Goal: Information Seeking & Learning: Check status

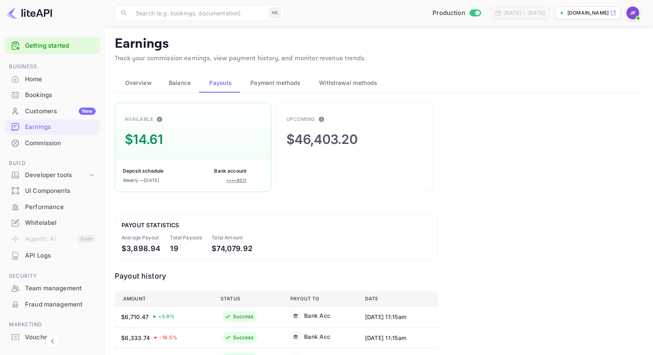
scroll to position [136, 0]
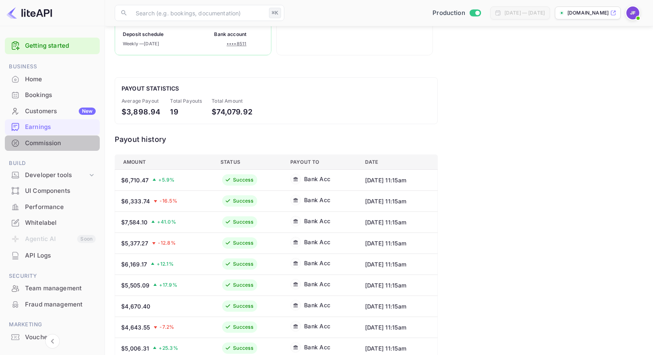
click at [48, 146] on div "Commission" at bounding box center [60, 143] width 71 height 9
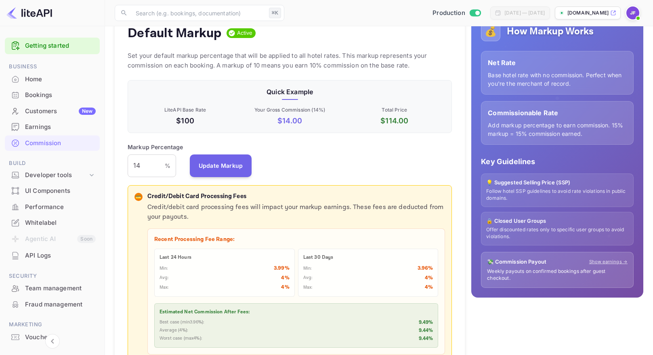
scroll to position [128, 0]
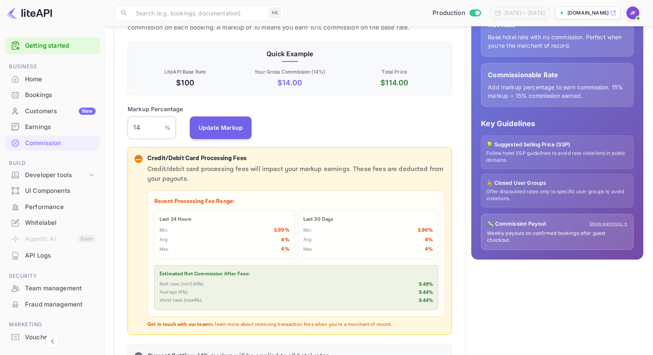
click at [145, 125] on input "14" at bounding box center [146, 127] width 37 height 23
type input "13"
click at [214, 126] on button "Update Markup" at bounding box center [221, 127] width 62 height 23
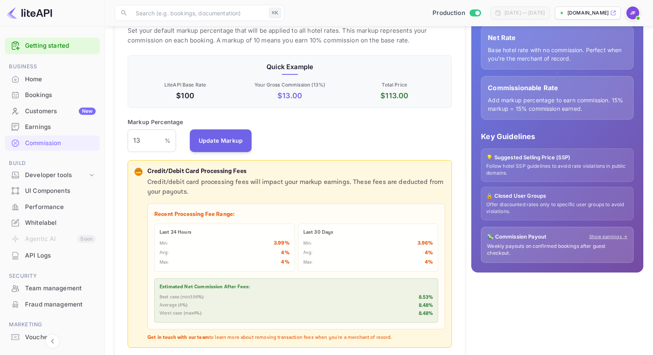
scroll to position [117, 0]
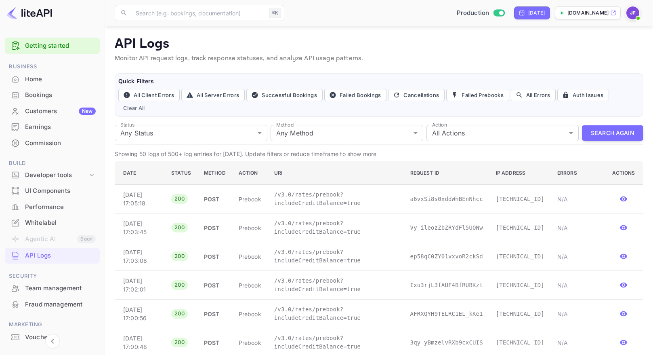
scroll to position [14, 0]
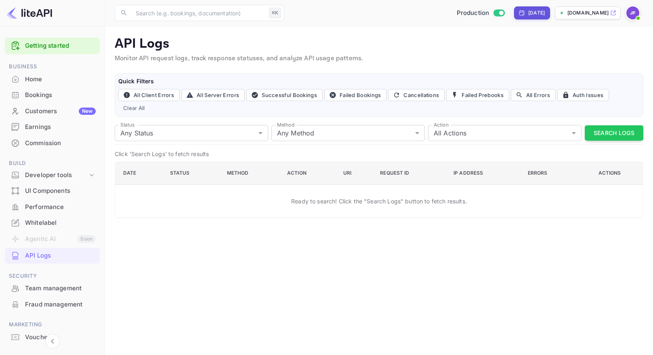
click at [528, 16] on div "[DATE]" at bounding box center [536, 12] width 17 height 7
select select "7"
select select "2025"
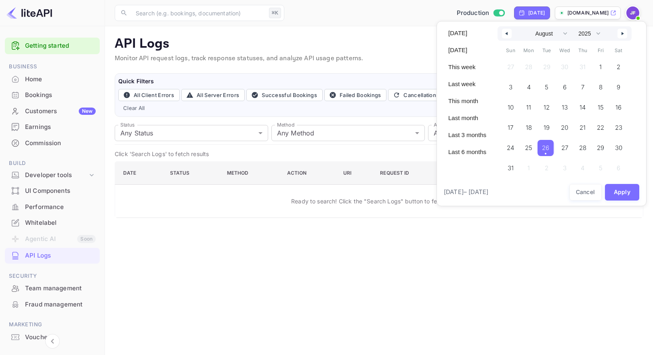
click at [549, 150] on span "26" at bounding box center [545, 148] width 7 height 15
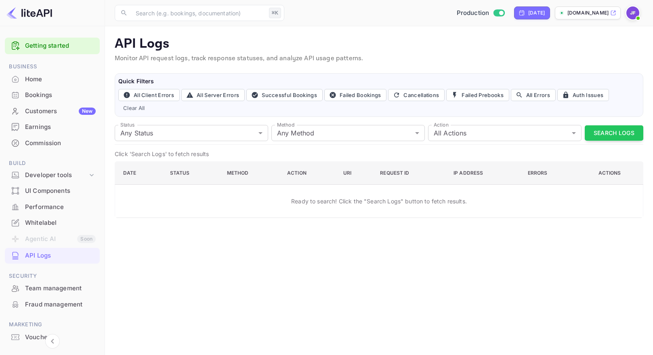
click at [528, 16] on div "[DATE]" at bounding box center [536, 12] width 17 height 7
select select "7"
select select "2025"
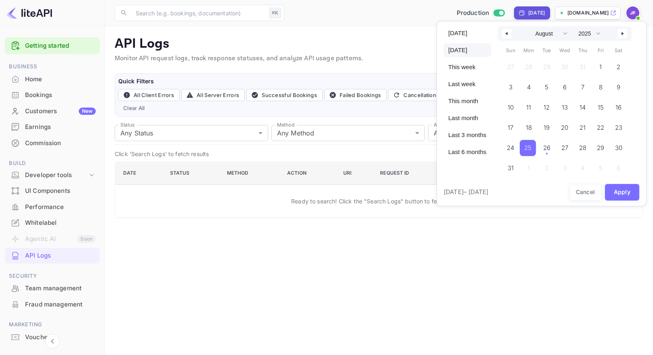
click at [520, 11] on div at bounding box center [326, 177] width 653 height 355
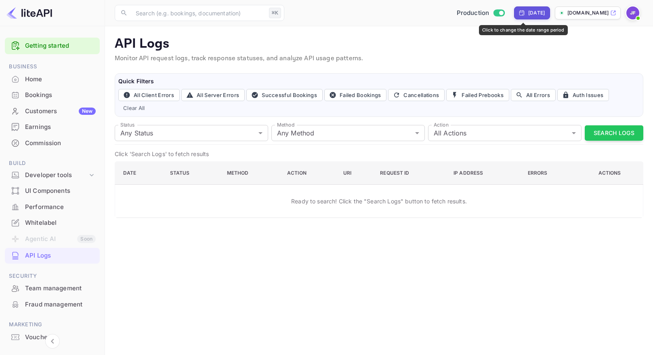
click at [528, 10] on div "[DATE]" at bounding box center [536, 12] width 17 height 7
select select "7"
select select "2025"
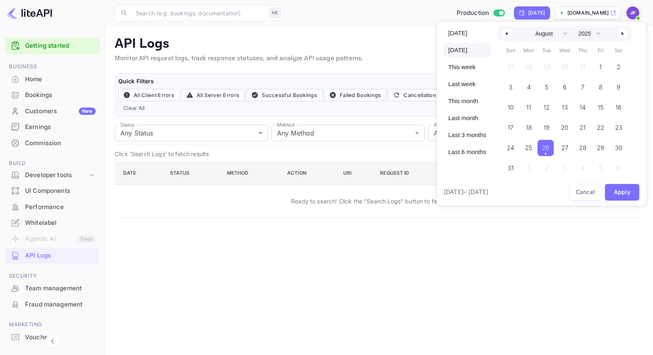
click at [547, 149] on span "26" at bounding box center [545, 148] width 7 height 15
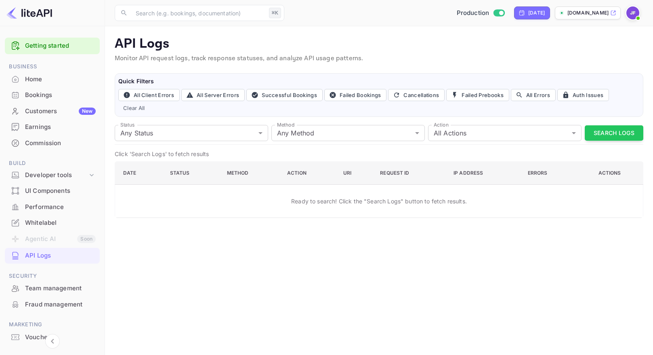
click at [612, 134] on button "Search Logs" at bounding box center [614, 133] width 59 height 16
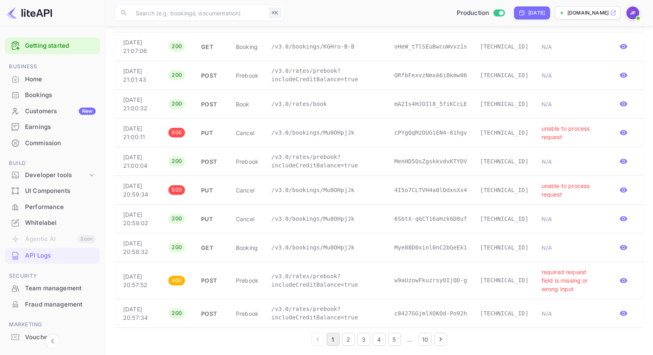
scroll to position [1300, 0]
click at [340, 276] on p "/v3.0/rates/prebook?includeCreditBalance=true" at bounding box center [326, 279] width 110 height 17
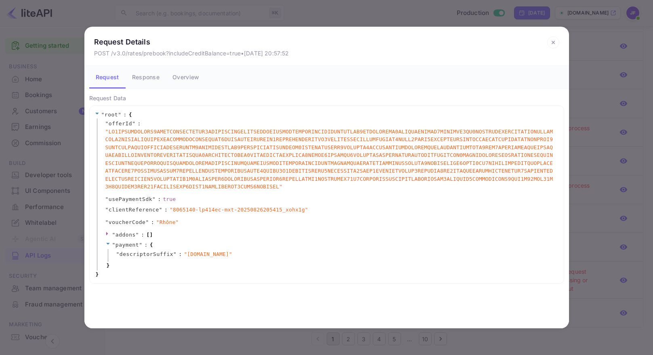
click at [554, 43] on icon at bounding box center [553, 42] width 3 height 3
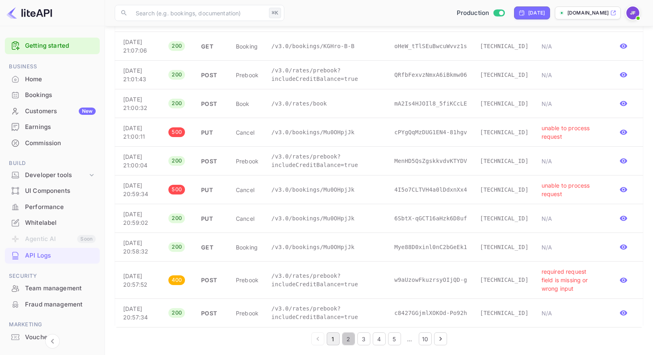
drag, startPoint x: 346, startPoint y: 338, endPoint x: 340, endPoint y: 245, distance: 93.1
click at [346, 338] on button "2" at bounding box center [348, 338] width 13 height 13
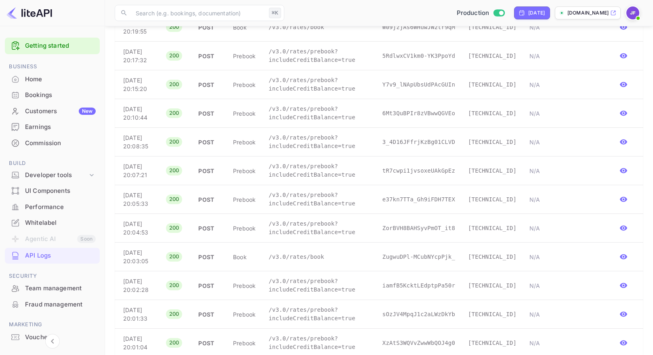
scroll to position [1210, 0]
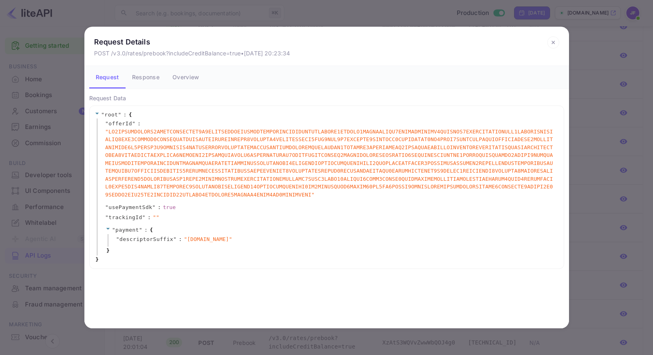
click at [142, 80] on button "Response" at bounding box center [146, 77] width 40 height 23
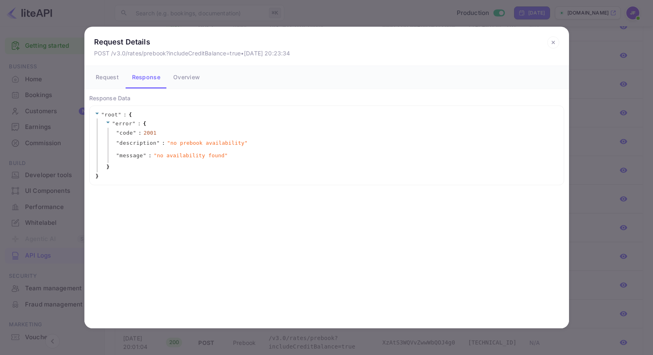
click at [109, 77] on button "Request" at bounding box center [107, 77] width 36 height 23
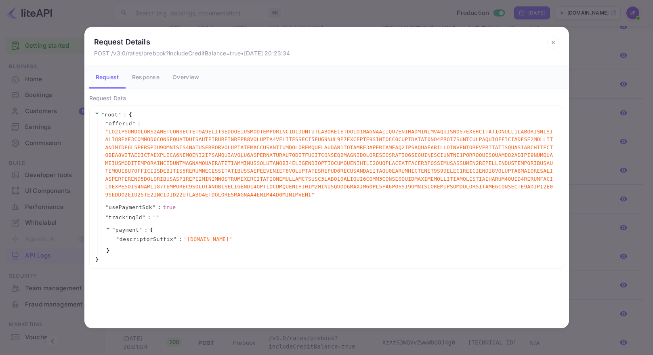
click at [548, 40] on icon at bounding box center [553, 42] width 12 height 12
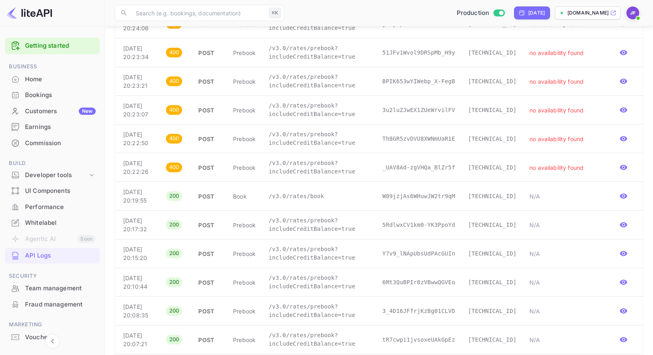
scroll to position [1034, 0]
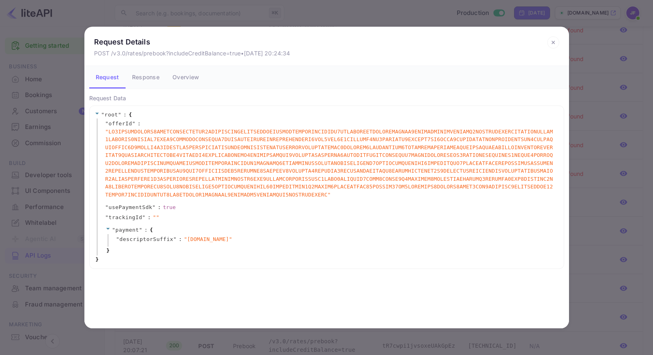
click at [316, 172] on span "" "" at bounding box center [329, 163] width 449 height 71
click at [144, 77] on button "Response" at bounding box center [146, 77] width 40 height 23
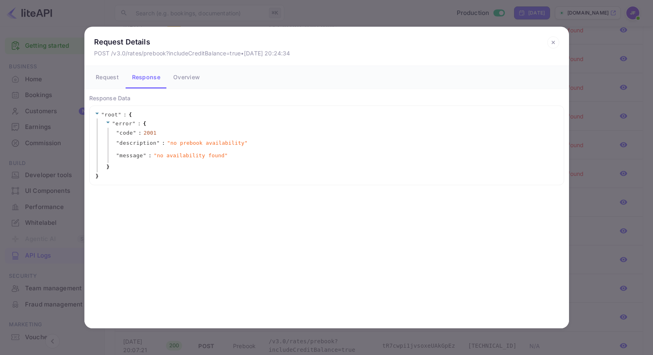
click at [550, 42] on icon at bounding box center [553, 42] width 12 height 12
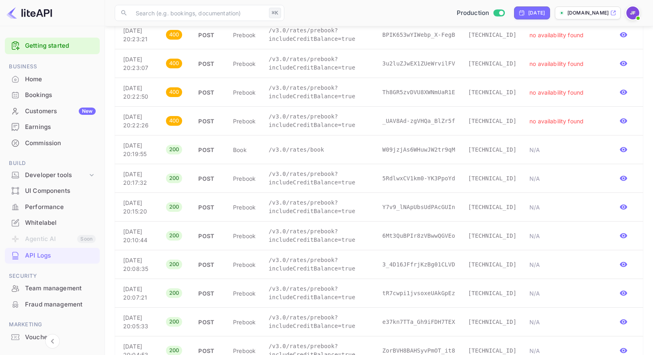
scroll to position [1252, 0]
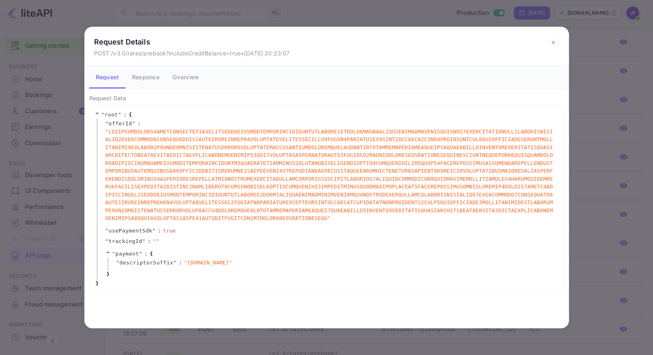
drag, startPoint x: 554, startPoint y: 43, endPoint x: 525, endPoint y: 142, distance: 103.1
click at [554, 43] on icon at bounding box center [553, 42] width 3 height 3
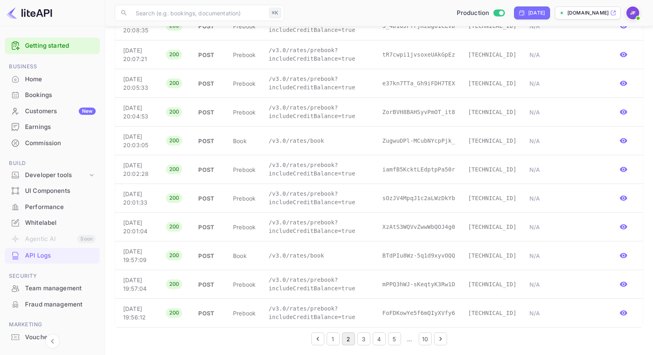
scroll to position [1749, 0]
click at [365, 339] on button "3" at bounding box center [363, 338] width 13 height 13
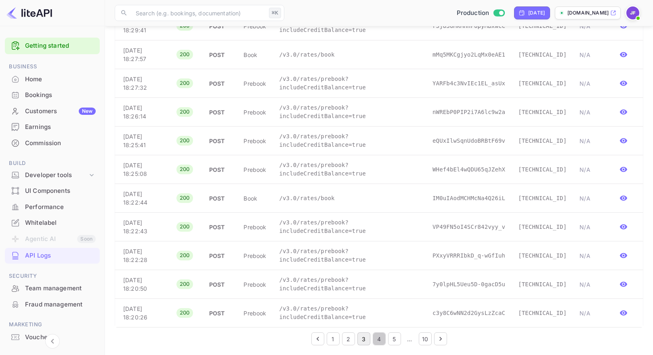
click at [375, 338] on button "4" at bounding box center [379, 338] width 13 height 13
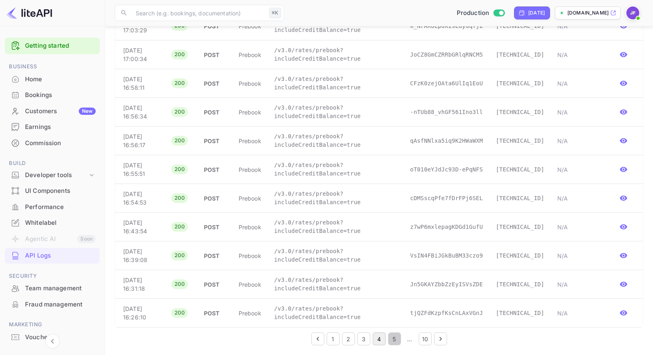
click at [392, 339] on button "5" at bounding box center [394, 338] width 13 height 13
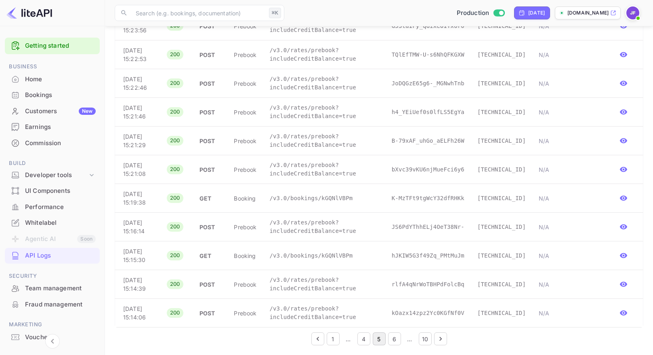
scroll to position [1715, 0]
click at [393, 340] on button "6" at bounding box center [394, 338] width 13 height 13
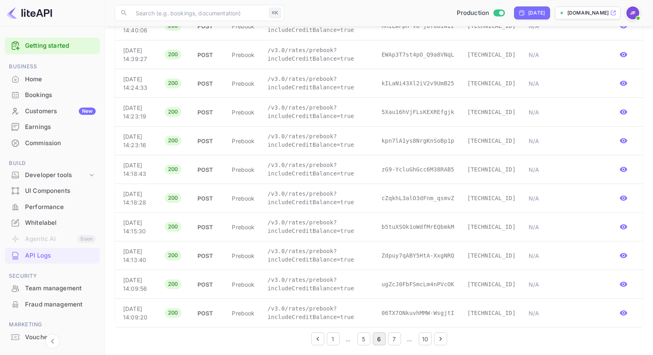
scroll to position [1749, 0]
click at [394, 343] on button "7" at bounding box center [394, 338] width 13 height 13
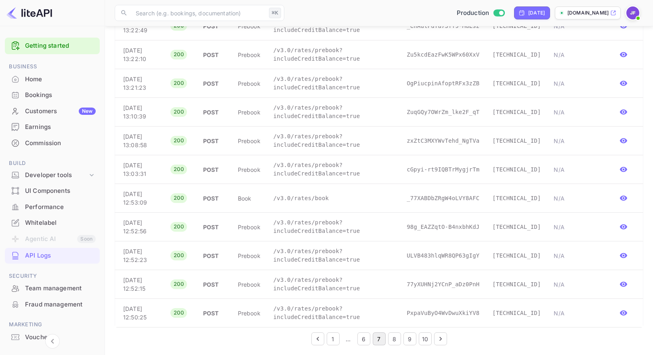
scroll to position [1300, 0]
click at [393, 338] on button "8" at bounding box center [394, 338] width 13 height 13
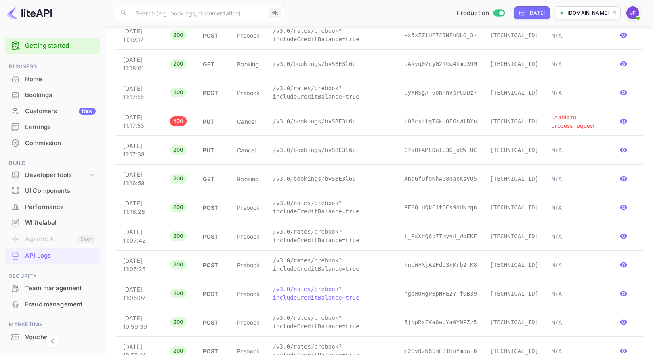
scroll to position [1220, 0]
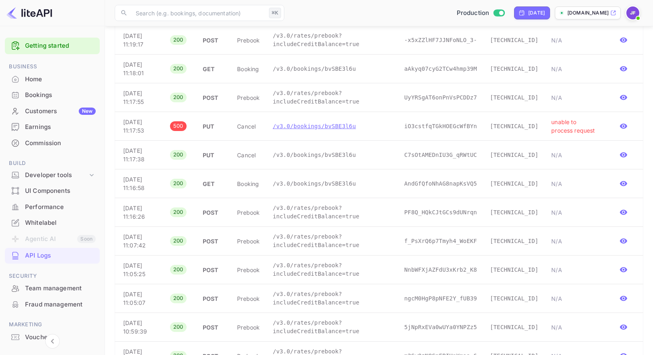
click at [315, 129] on p "/v3.0/bookings/bvSBE3l6u" at bounding box center [332, 126] width 119 height 8
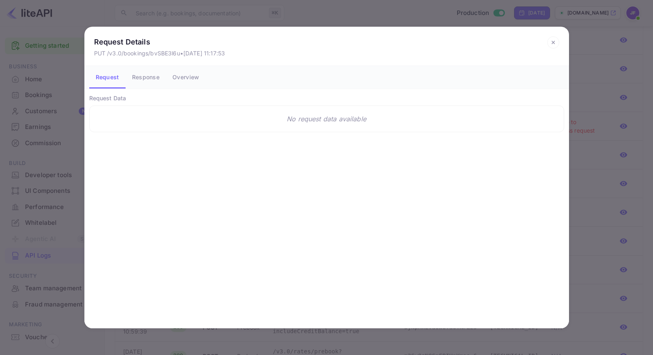
click at [136, 82] on button "Response" at bounding box center [146, 77] width 40 height 23
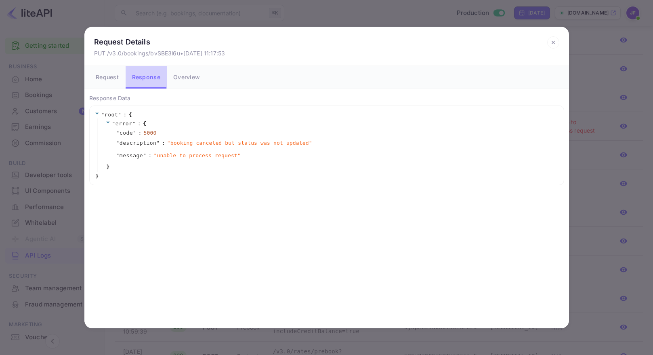
click at [153, 78] on button "Response" at bounding box center [146, 77] width 41 height 23
click at [181, 77] on button "Overview" at bounding box center [187, 77] width 40 height 23
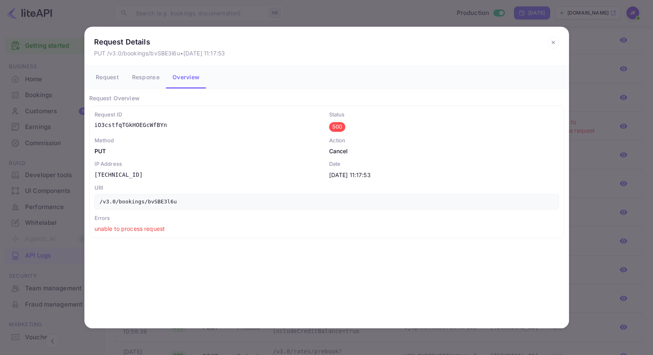
click at [107, 73] on button "Request" at bounding box center [107, 77] width 36 height 23
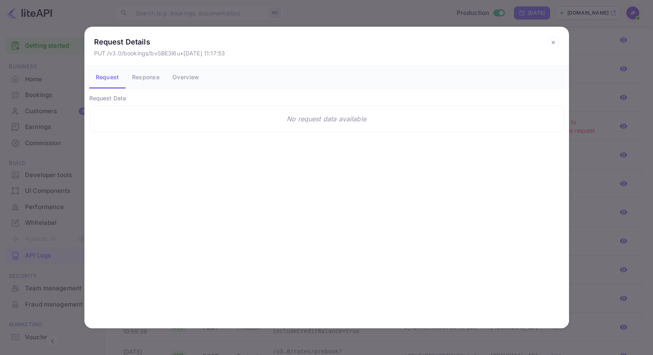
click at [555, 42] on icon at bounding box center [553, 42] width 12 height 12
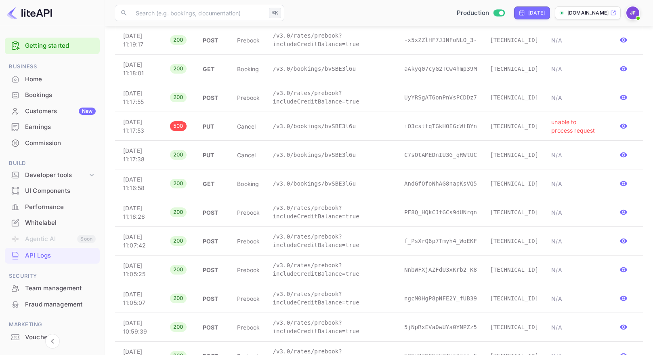
scroll to position [1291, 0]
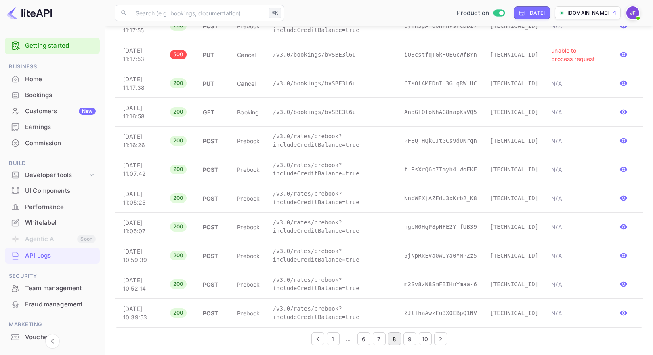
click at [412, 338] on button "9" at bounding box center [409, 338] width 13 height 13
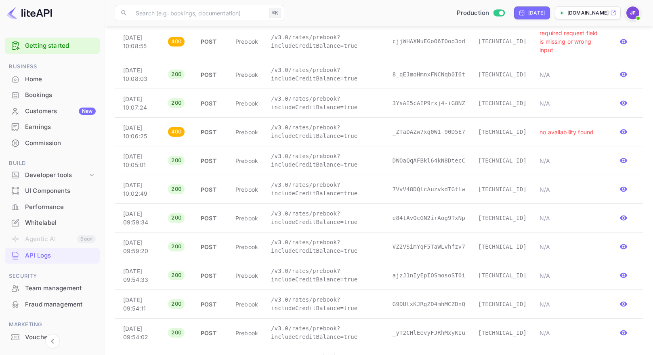
scroll to position [533, 0]
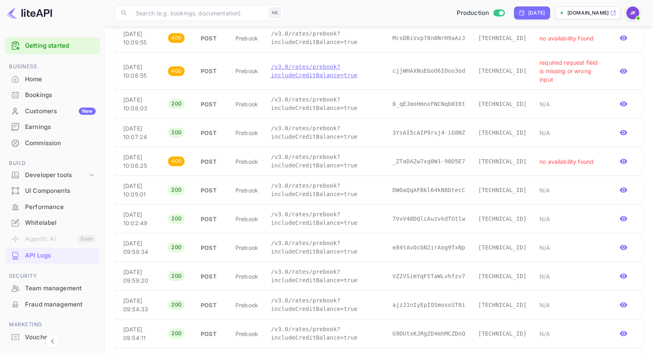
click at [318, 80] on p "/v3.0/rates/prebook?includeCreditBalance=true" at bounding box center [325, 71] width 109 height 17
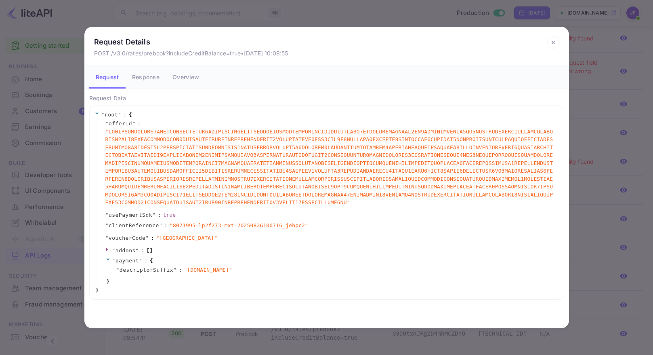
click at [554, 42] on icon at bounding box center [553, 42] width 12 height 12
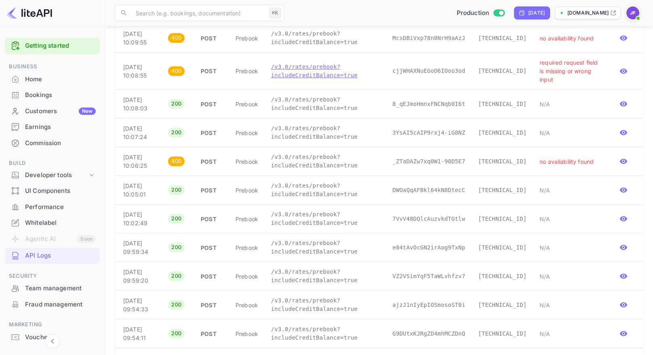
click at [321, 80] on p "/v3.0/rates/prebook?includeCreditBalance=true" at bounding box center [325, 71] width 109 height 17
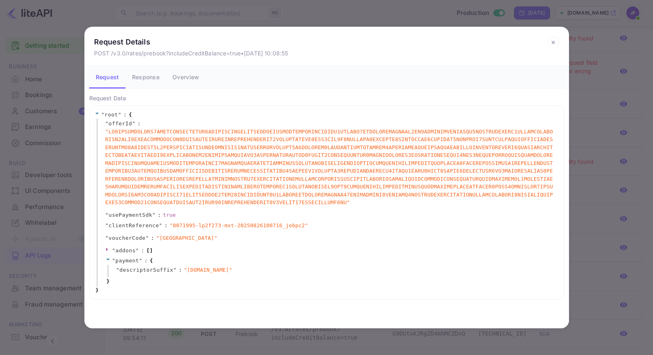
click at [552, 43] on icon at bounding box center [553, 42] width 3 height 3
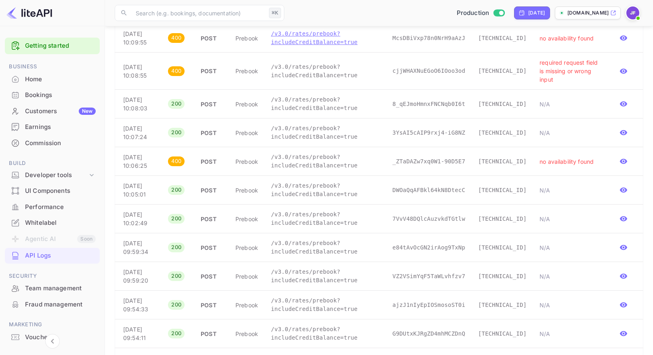
click at [337, 46] on p "/v3.0/rates/prebook?includeCreditBalance=true" at bounding box center [325, 37] width 109 height 17
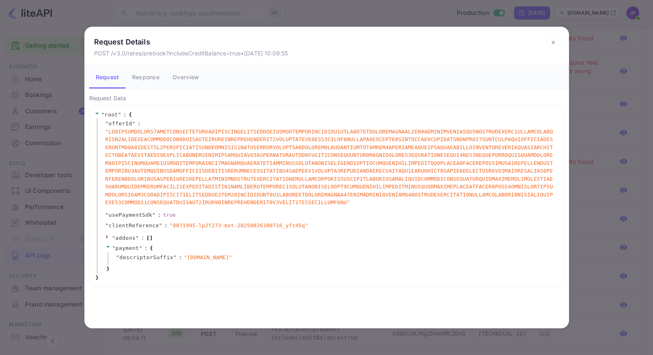
click at [554, 42] on icon at bounding box center [553, 42] width 3 height 3
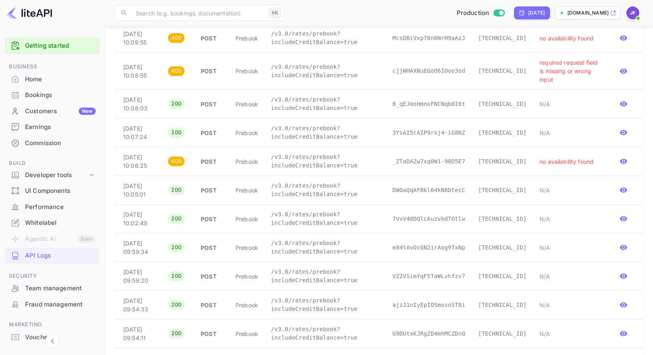
scroll to position [577, 0]
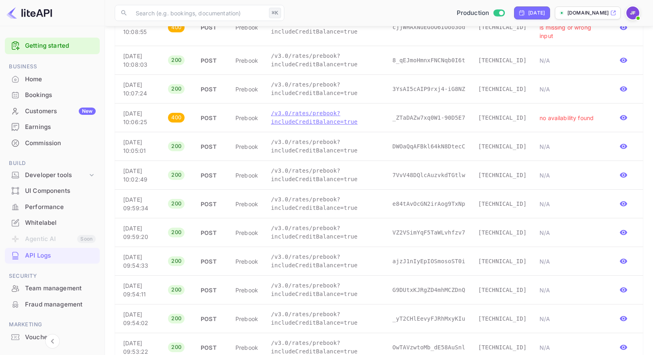
click at [322, 126] on p "/v3.0/rates/prebook?includeCreditBalance=true" at bounding box center [325, 117] width 109 height 17
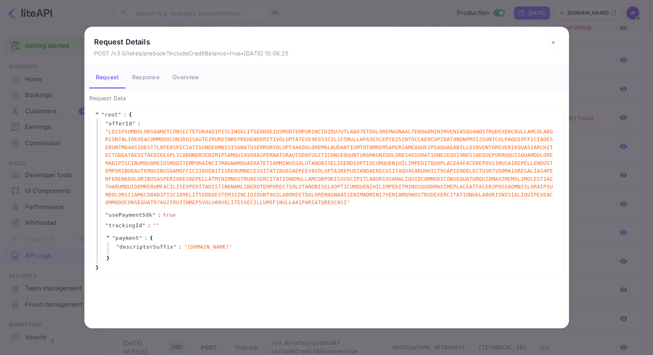
click at [553, 40] on icon at bounding box center [553, 42] width 12 height 12
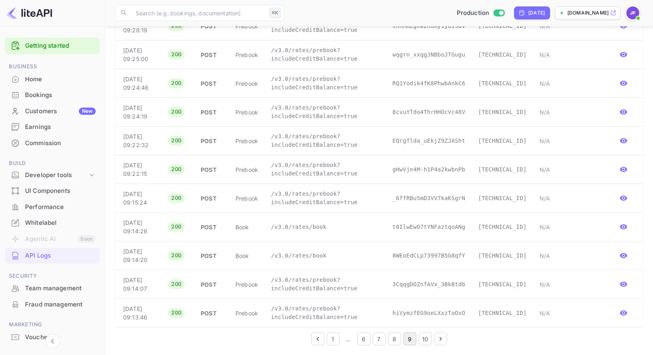
scroll to position [1707, 0]
click at [395, 342] on button "8" at bounding box center [394, 338] width 13 height 13
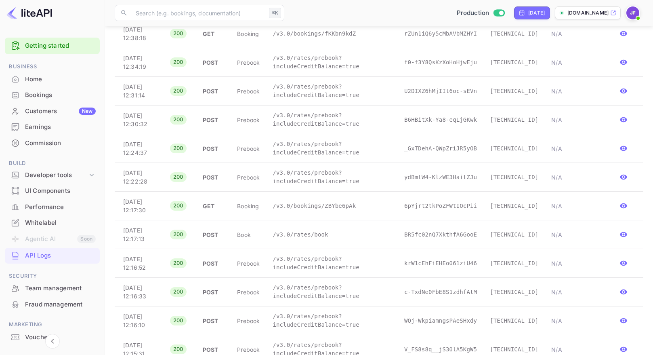
scroll to position [195, 0]
